Goal: Task Accomplishment & Management: Manage account settings

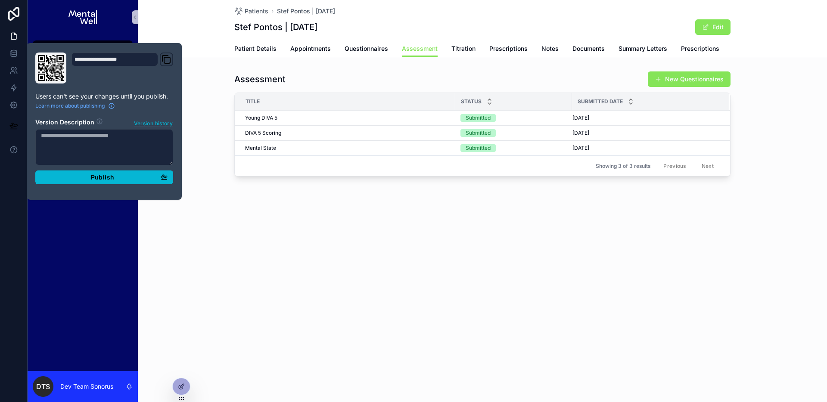
click at [205, 30] on div "Patients Stef Pontos | 01/05/2010 Stef Pontos | 01/05/2010 Edit Assessment Pati…" at bounding box center [482, 28] width 689 height 57
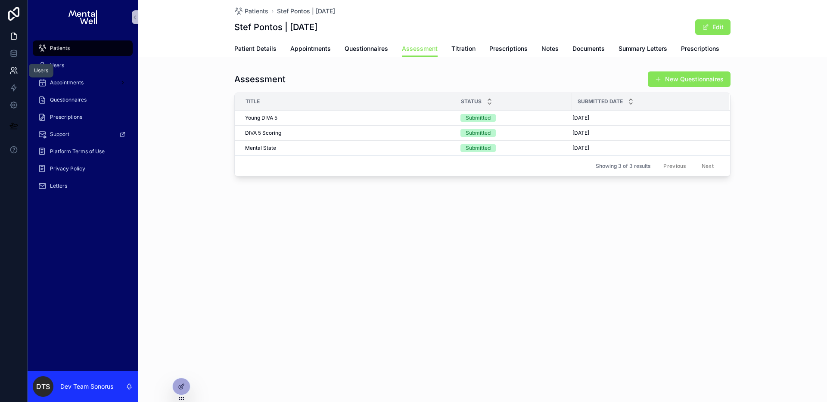
click at [14, 70] on icon at bounding box center [13, 70] width 9 height 9
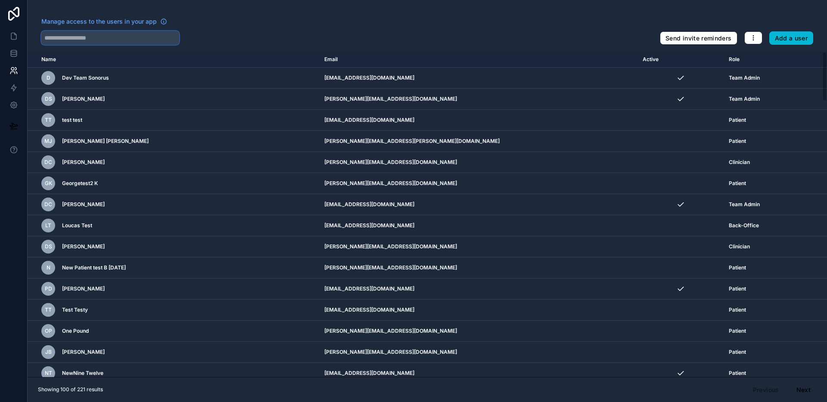
click at [104, 40] on input "text" at bounding box center [110, 38] width 138 height 14
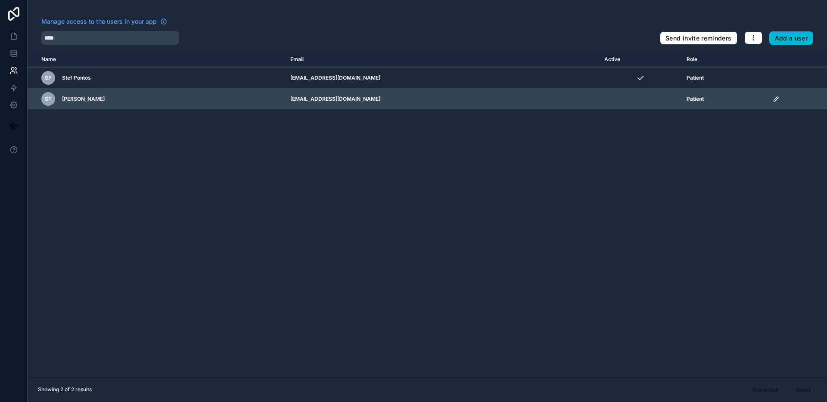
click at [773, 100] on icon "scrollable content" at bounding box center [776, 99] width 7 height 7
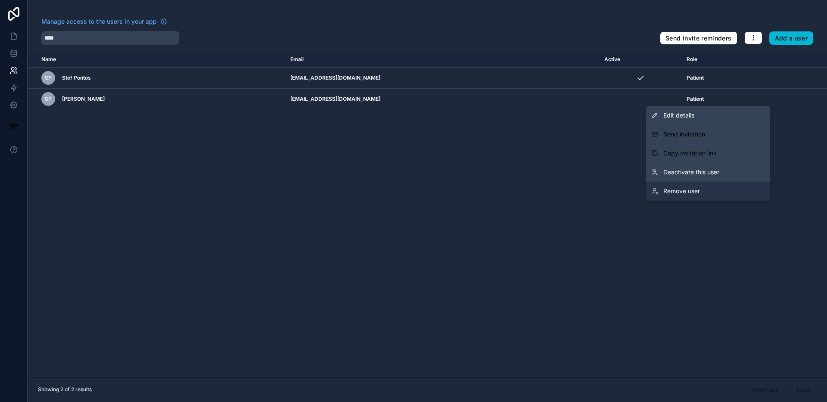
click at [698, 190] on span "Remove user" at bounding box center [681, 191] width 37 height 9
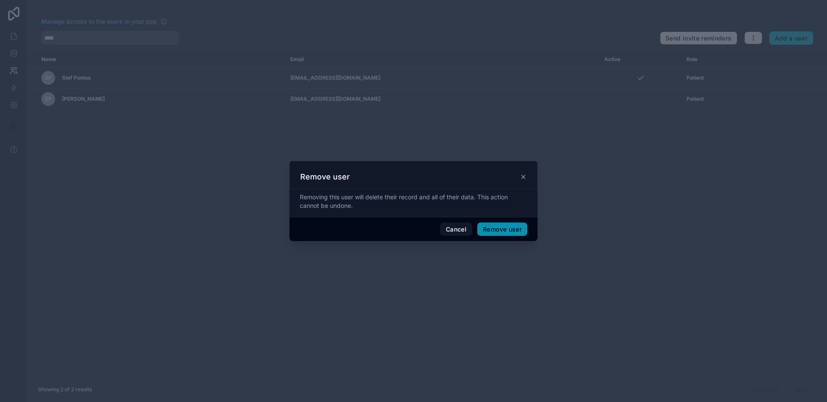
drag, startPoint x: 519, startPoint y: 230, endPoint x: 540, endPoint y: 234, distance: 21.8
click at [519, 230] on button "Remove user" at bounding box center [502, 230] width 50 height 14
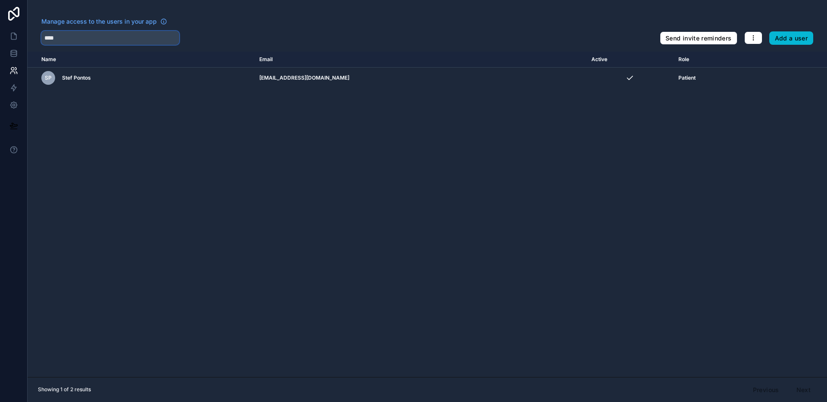
click at [75, 36] on input "****" at bounding box center [110, 38] width 138 height 14
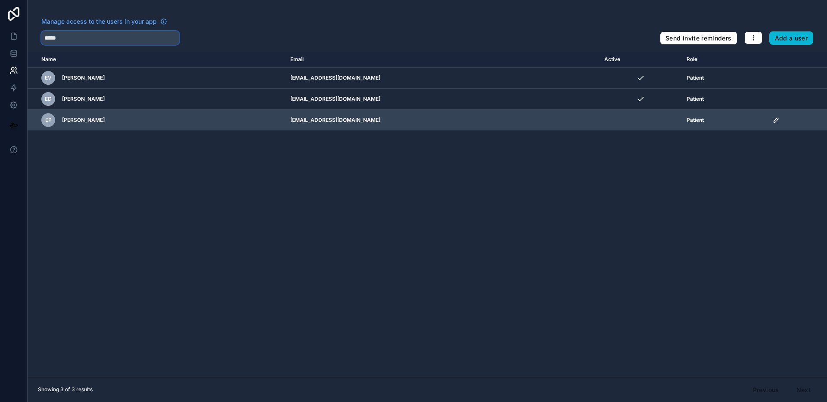
type input "*****"
click at [773, 120] on icon "scrollable content" at bounding box center [776, 120] width 7 height 7
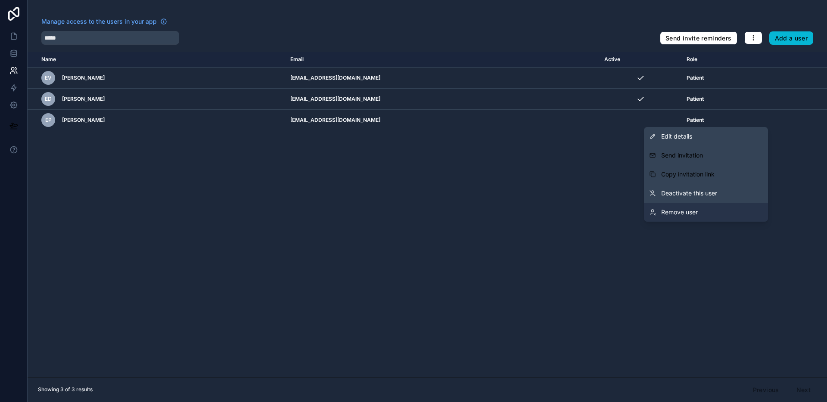
click at [719, 211] on link "Remove user" at bounding box center [706, 212] width 124 height 19
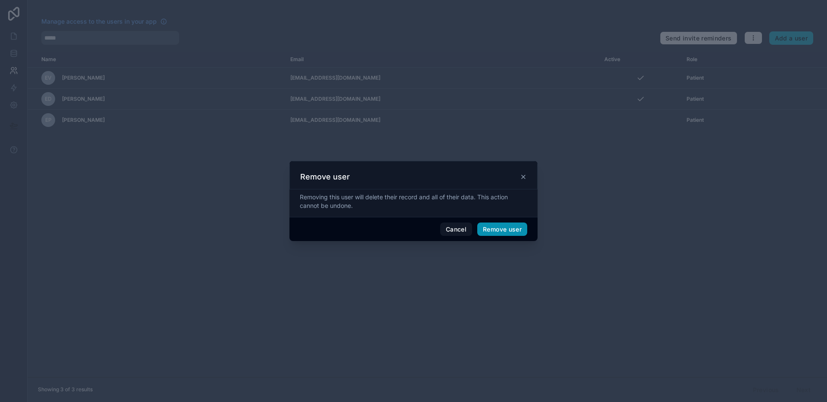
click at [504, 224] on button "Remove user" at bounding box center [502, 230] width 50 height 14
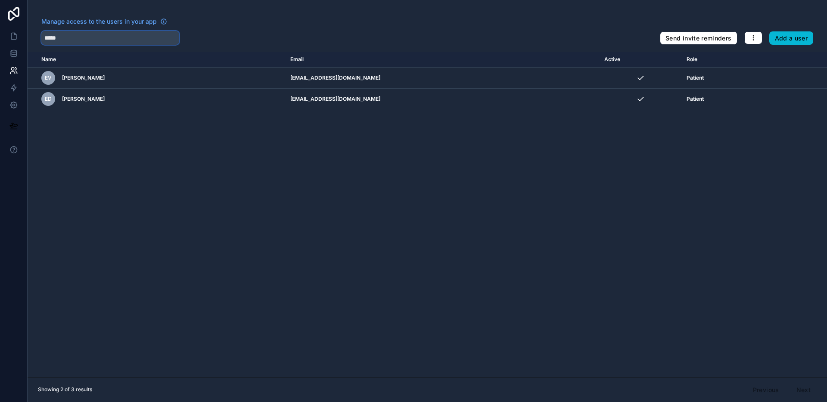
click at [126, 38] on input "*****" at bounding box center [110, 38] width 138 height 14
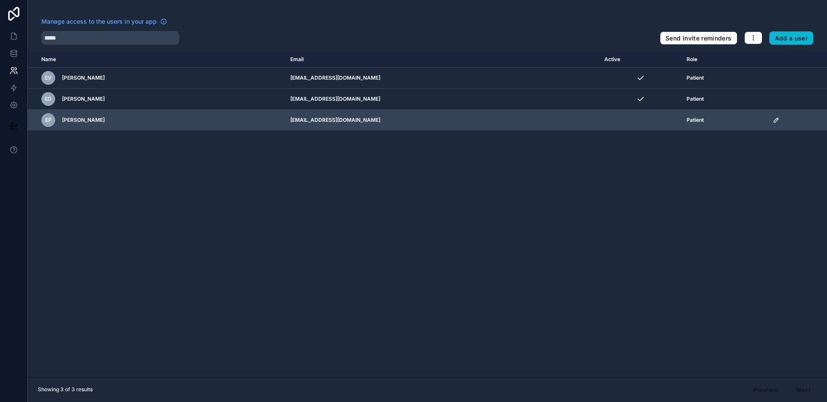
click at [773, 121] on icon "scrollable content" at bounding box center [776, 120] width 7 height 7
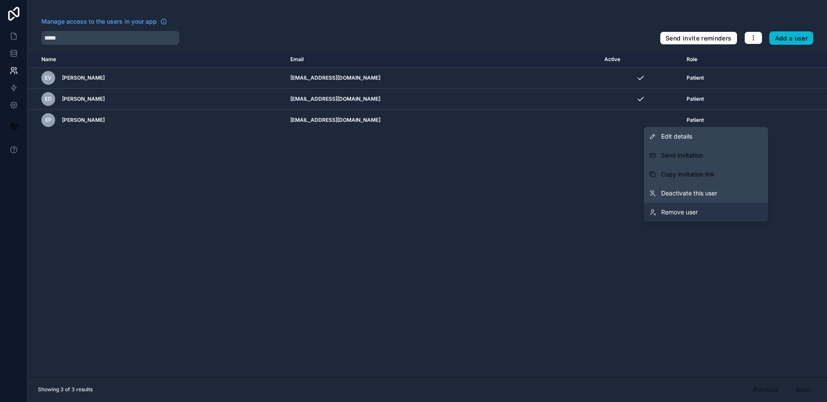
click at [699, 206] on link "Remove user" at bounding box center [706, 212] width 124 height 19
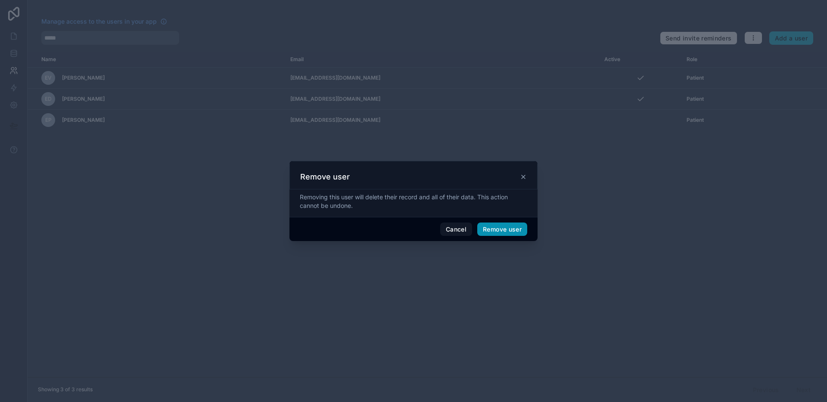
click at [518, 227] on button "Remove user" at bounding box center [502, 230] width 50 height 14
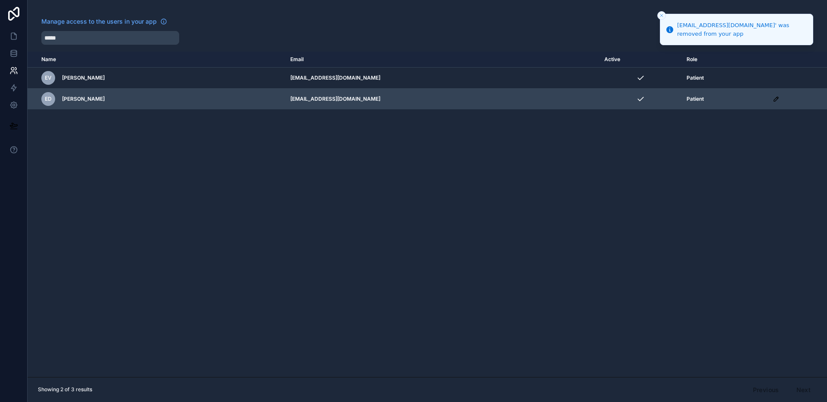
drag, startPoint x: 585, startPoint y: 202, endPoint x: 508, endPoint y: 106, distance: 122.6
click at [585, 202] on div "Name Email Active Role userTable.email EV Ethan Voysey voysey@myyahoo.com Patie…" at bounding box center [428, 215] width 800 height 326
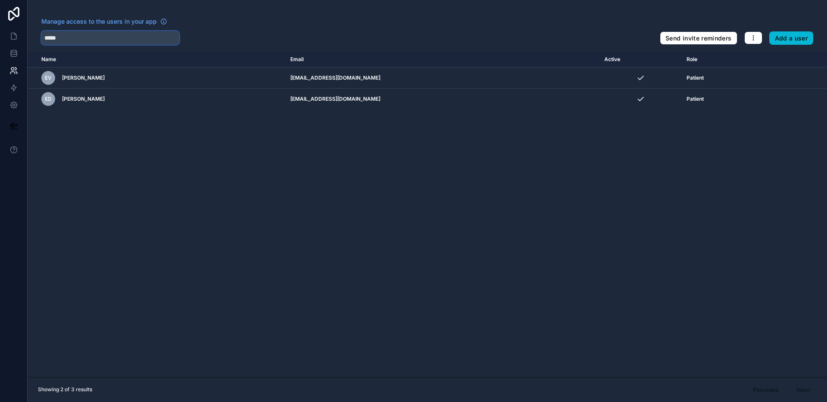
click at [89, 39] on input "*****" at bounding box center [110, 38] width 138 height 14
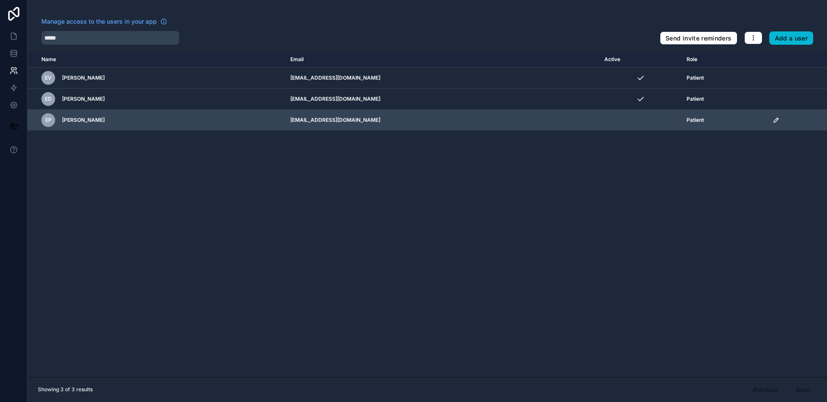
click at [773, 120] on icon "scrollable content" at bounding box center [776, 120] width 7 height 7
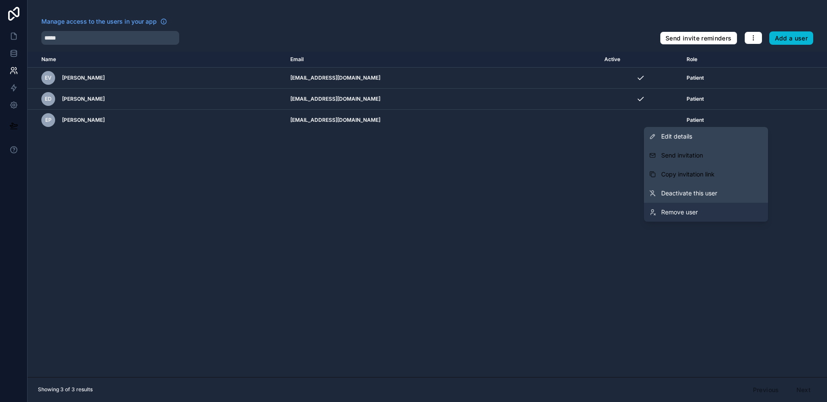
click at [704, 209] on link "Remove user" at bounding box center [706, 212] width 124 height 19
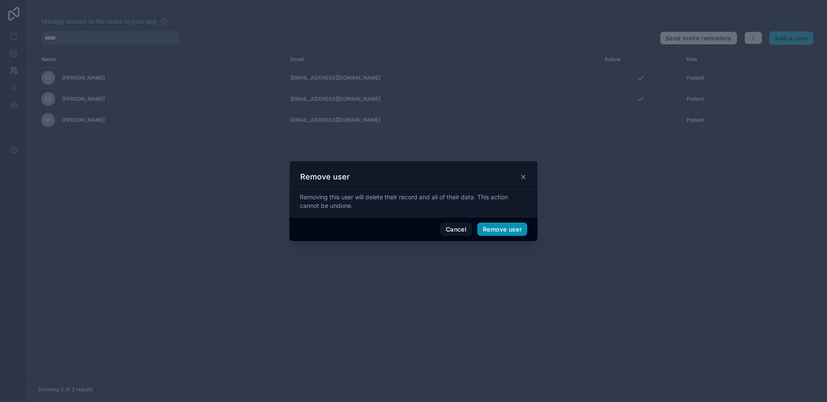
click at [514, 233] on button "Remove user" at bounding box center [502, 230] width 50 height 14
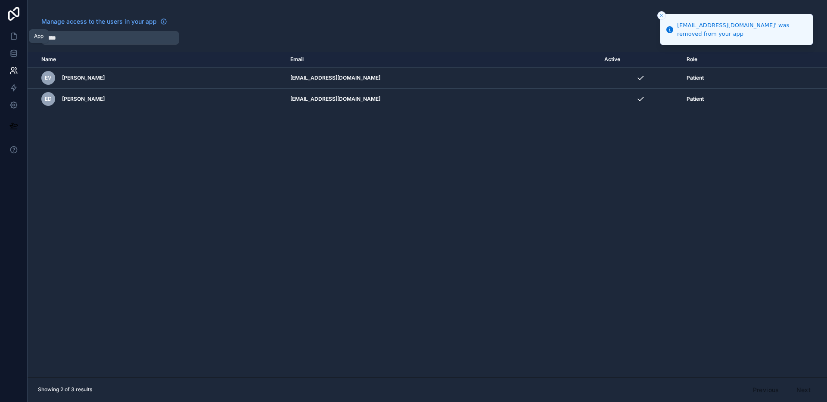
drag, startPoint x: 19, startPoint y: 35, endPoint x: 29, endPoint y: 35, distance: 9.9
click at [19, 35] on link at bounding box center [13, 36] width 27 height 17
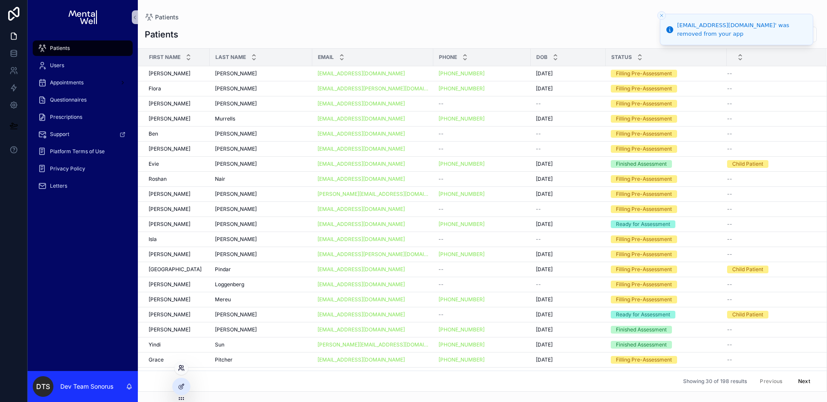
click at [183, 367] on icon at bounding box center [183, 367] width 1 height 2
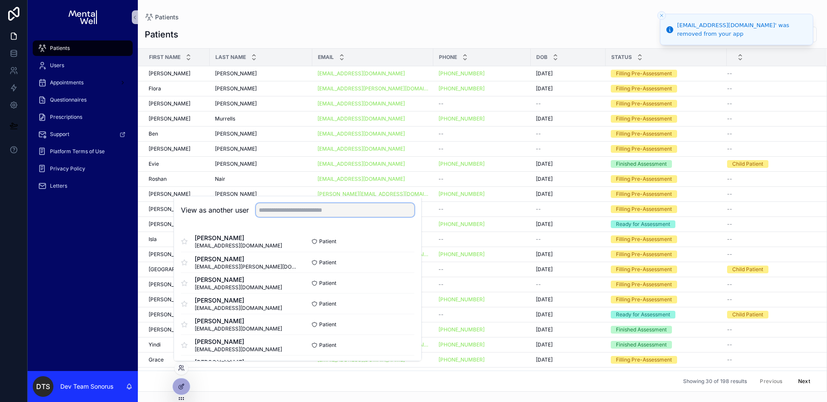
click at [342, 208] on input "text" at bounding box center [335, 210] width 159 height 14
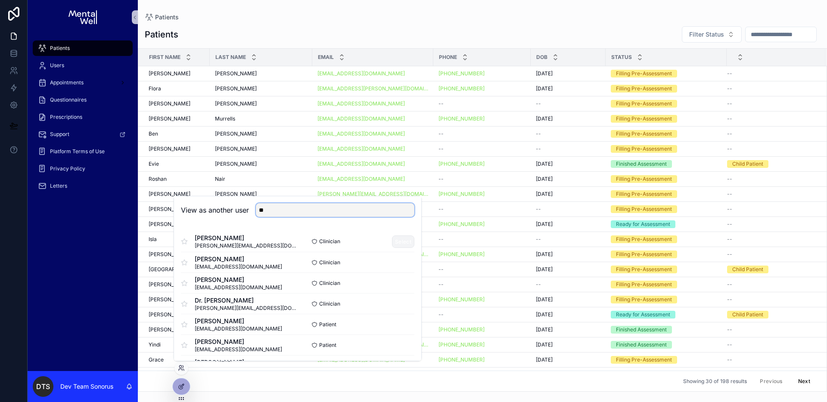
type input "**"
click at [398, 241] on button "Select" at bounding box center [403, 242] width 22 height 12
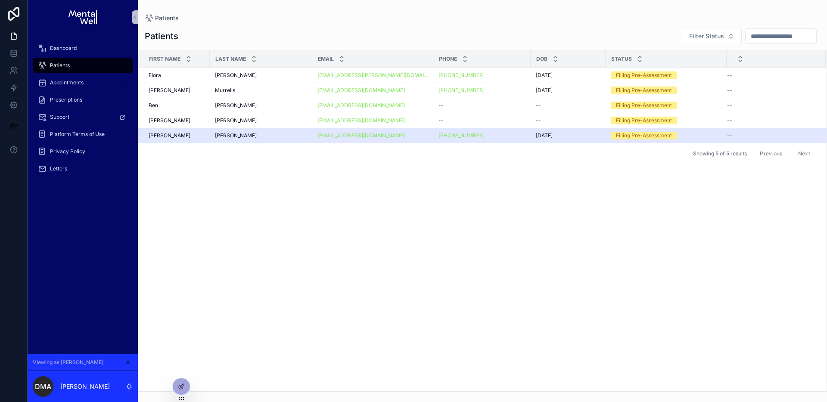
click at [265, 138] on div "[PERSON_NAME] [PERSON_NAME]" at bounding box center [261, 135] width 92 height 7
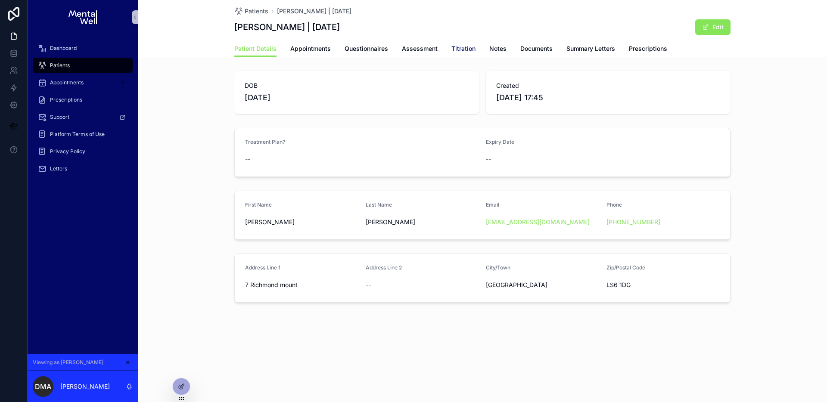
click at [457, 47] on span "Titration" at bounding box center [463, 48] width 24 height 9
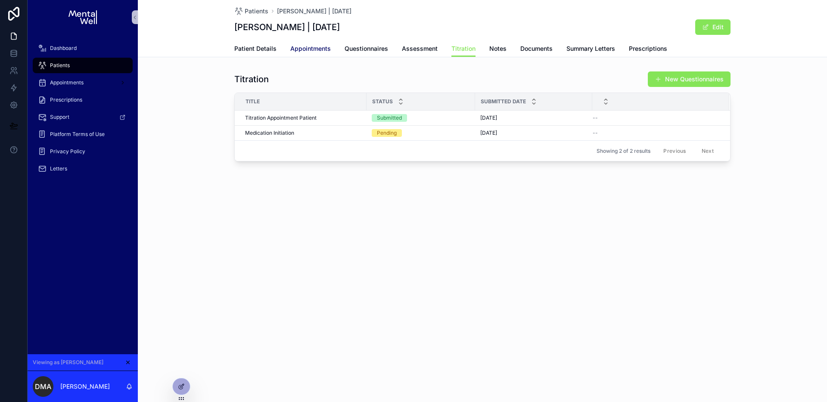
click at [313, 46] on span "Appointments" at bounding box center [310, 48] width 40 height 9
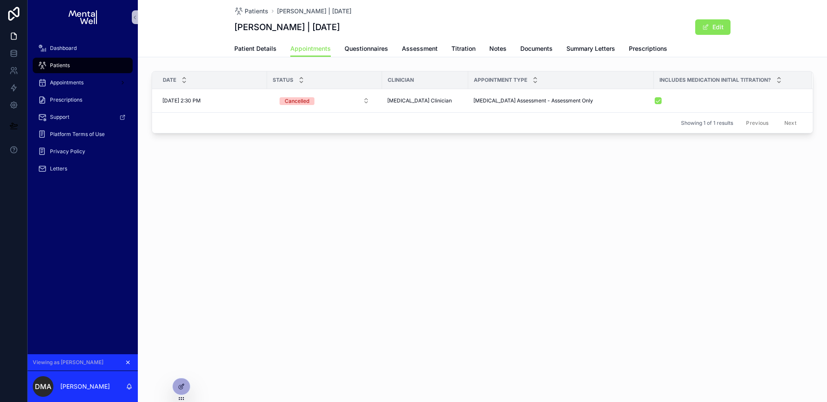
click at [127, 364] on icon "scrollable content" at bounding box center [128, 362] width 3 height 3
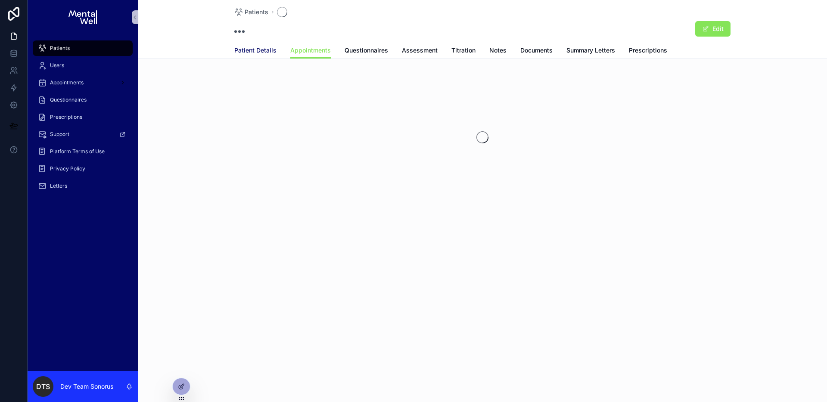
click at [258, 49] on span "Patient Details" at bounding box center [255, 50] width 42 height 9
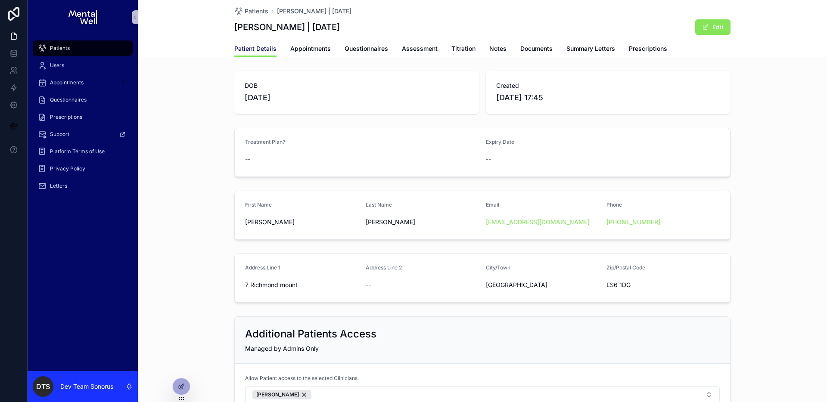
scroll to position [71, 0]
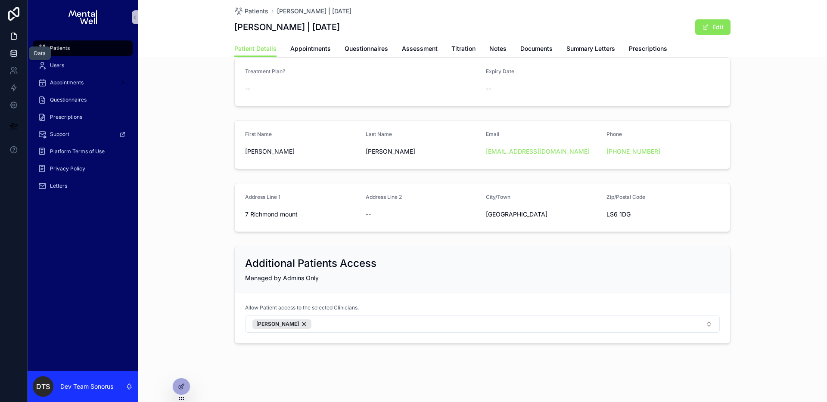
click at [16, 56] on icon at bounding box center [14, 54] width 6 height 3
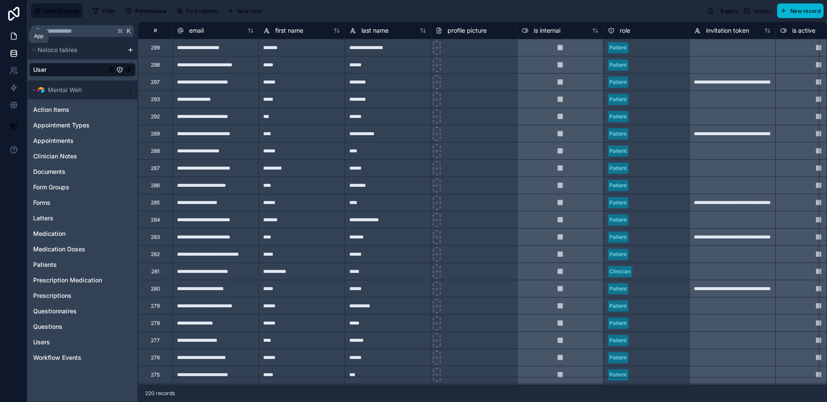
click at [13, 35] on icon at bounding box center [13, 36] width 9 height 9
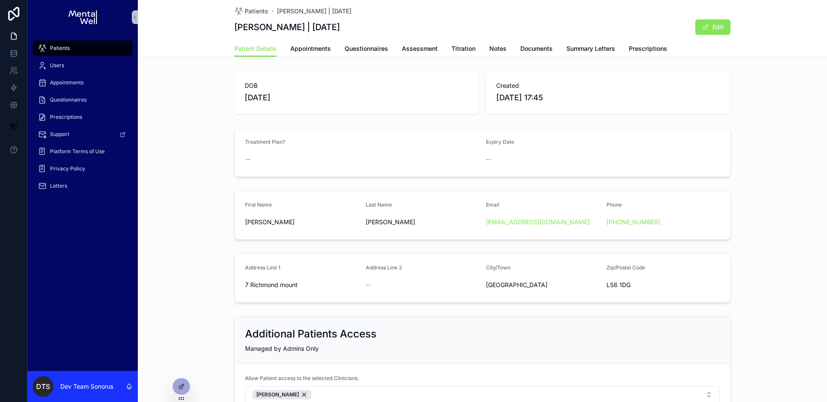
click at [78, 48] on div "Patients" at bounding box center [83, 48] width 90 height 14
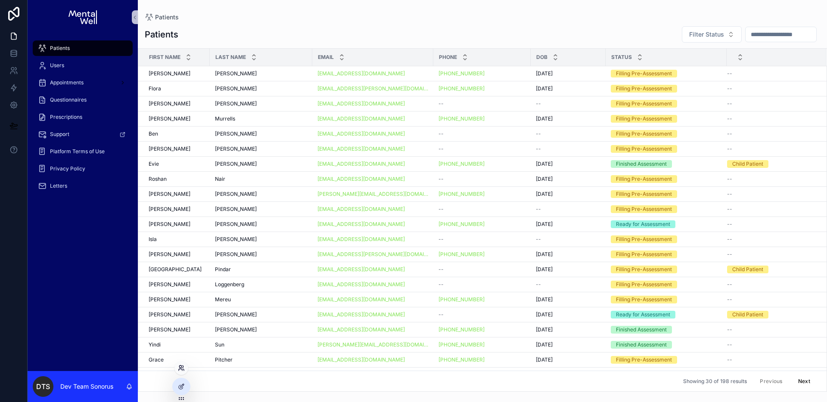
click at [181, 366] on icon at bounding box center [181, 368] width 7 height 7
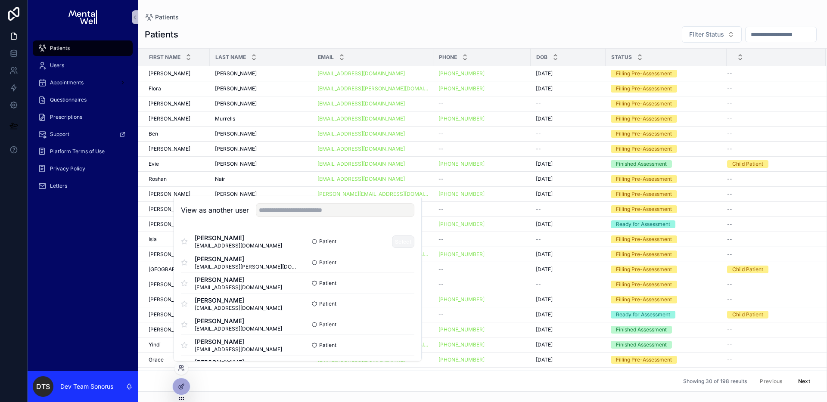
click at [392, 242] on button "Select" at bounding box center [403, 242] width 22 height 12
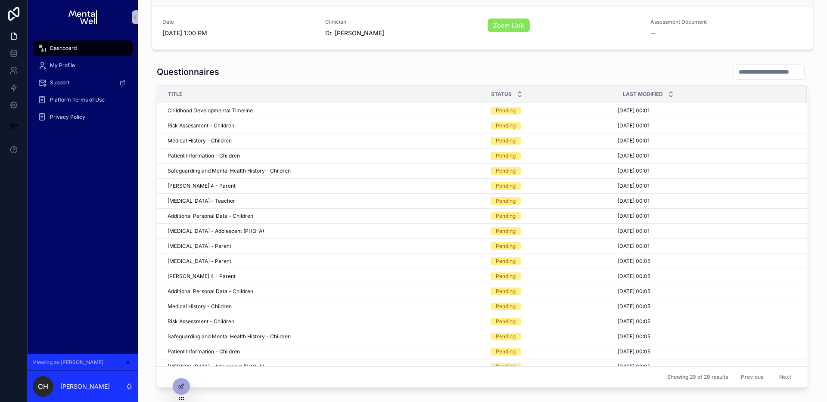
scroll to position [131, 0]
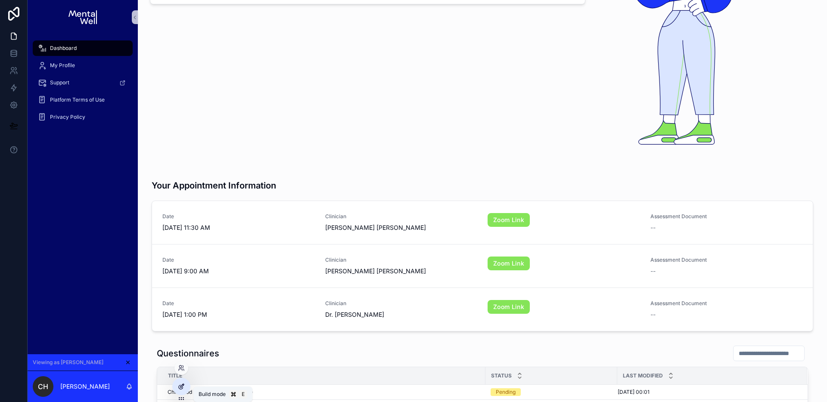
click at [185, 383] on div at bounding box center [181, 387] width 17 height 16
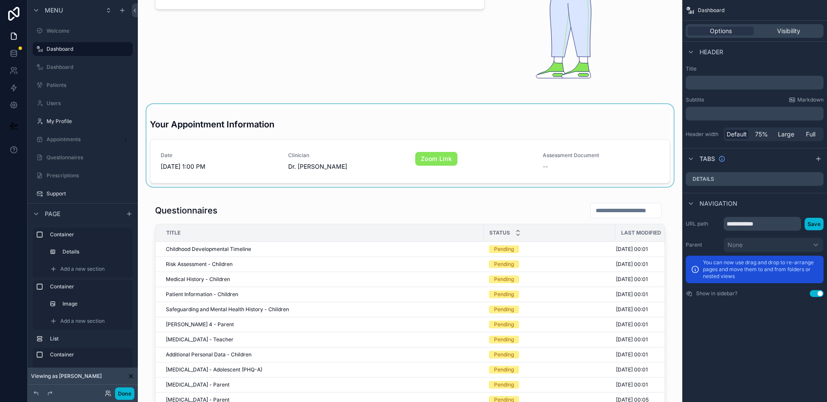
click at [332, 118] on div "scrollable content" at bounding box center [410, 145] width 531 height 83
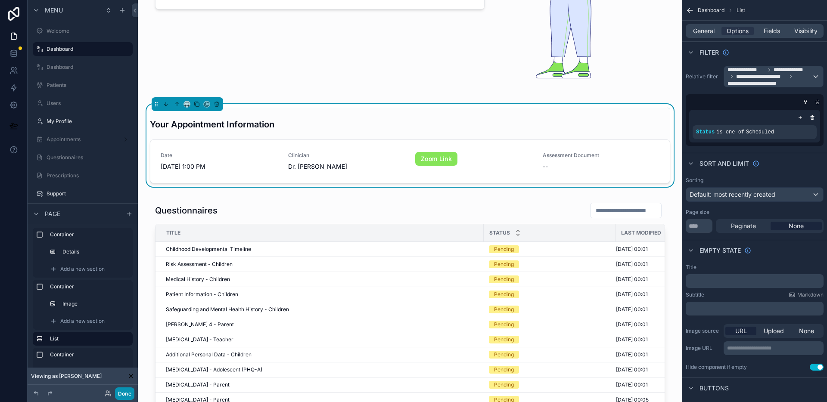
click at [131, 393] on button "Done" at bounding box center [124, 394] width 19 height 12
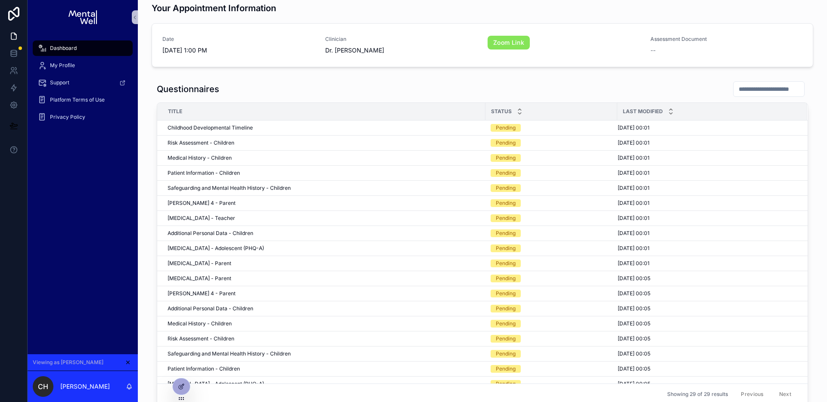
scroll to position [314, 0]
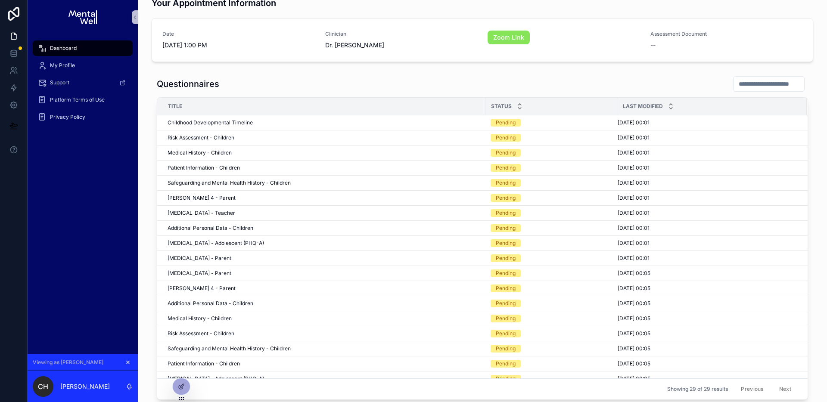
click at [128, 362] on icon "scrollable content" at bounding box center [128, 362] width 3 height 3
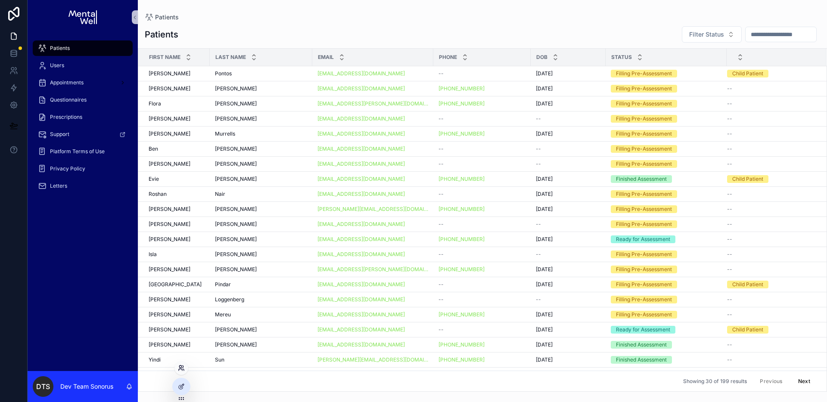
click at [181, 366] on icon at bounding box center [180, 367] width 2 height 2
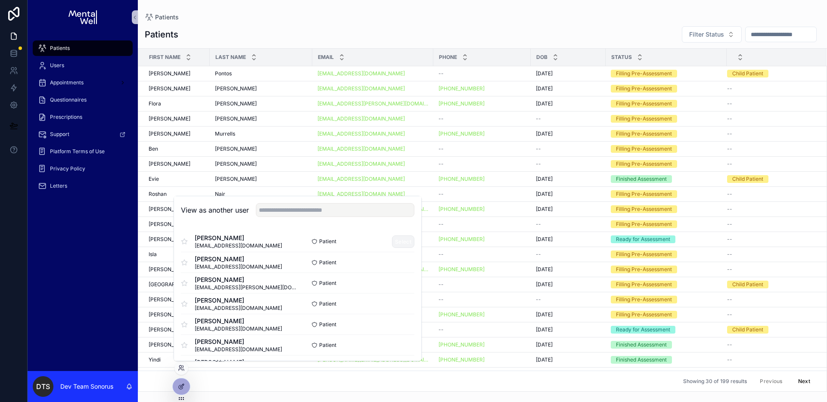
click at [401, 238] on button "Select" at bounding box center [403, 242] width 22 height 12
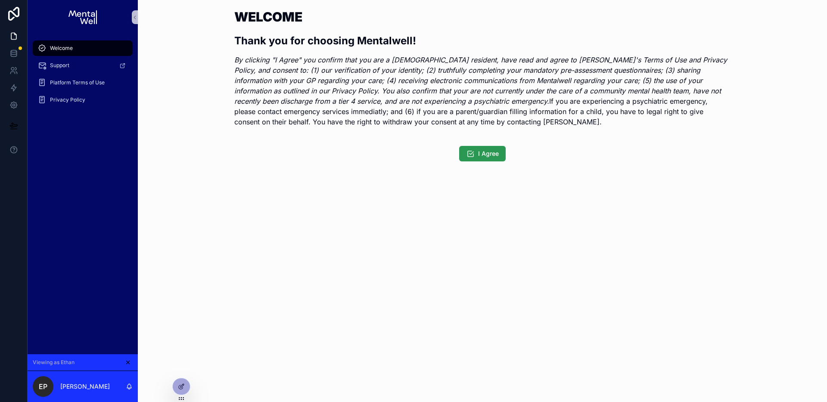
click at [490, 158] on button "I Agree" at bounding box center [482, 154] width 47 height 16
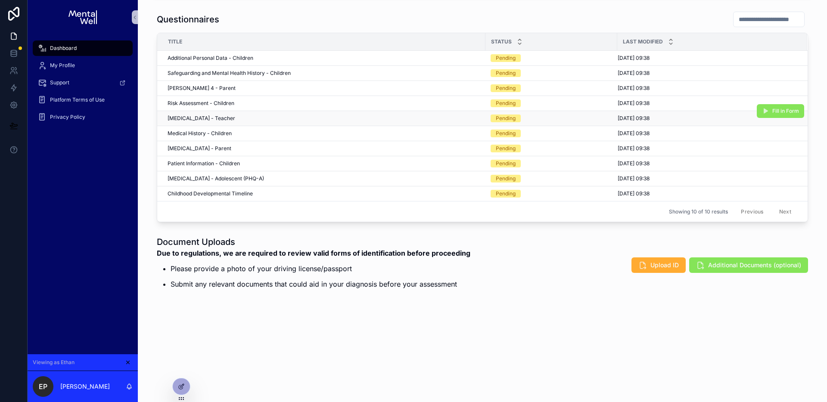
scroll to position [271, 0]
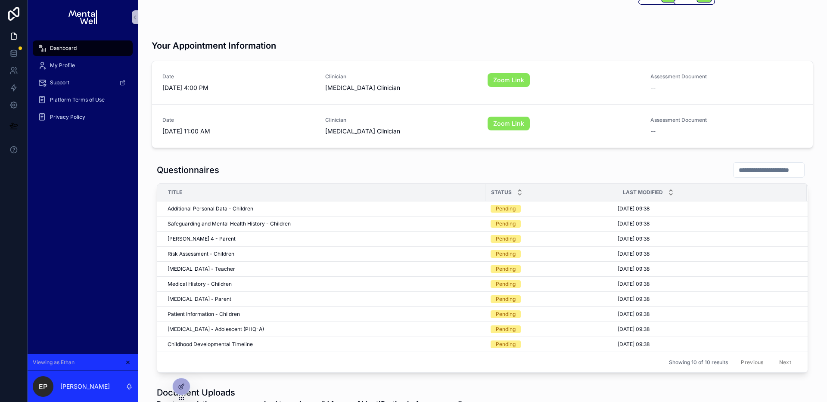
click at [339, 159] on div "Questionnaires Title Status Last Modified Additional Personal Data - Children A…" at bounding box center [483, 268] width 662 height 218
click at [274, 127] on span "[DATE] 11:00 AM" at bounding box center [238, 131] width 152 height 9
click at [286, 127] on span "[DATE] 11:00 AM" at bounding box center [238, 131] width 152 height 9
click at [447, 117] on span "Clinician" at bounding box center [401, 120] width 152 height 7
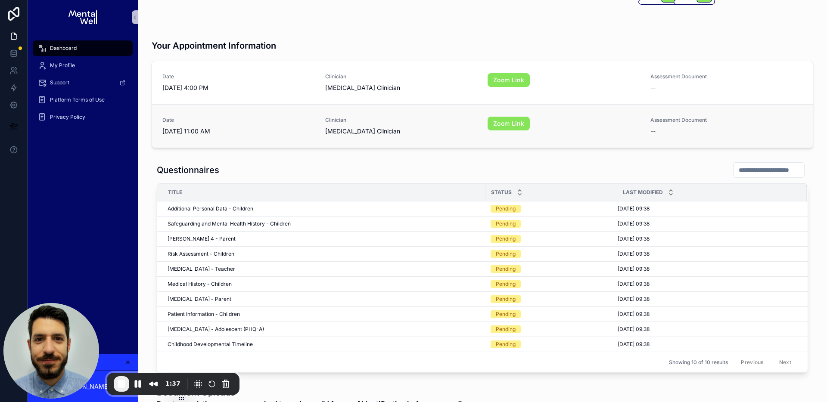
scroll to position [146, 0]
